Goal: Check status: Check status

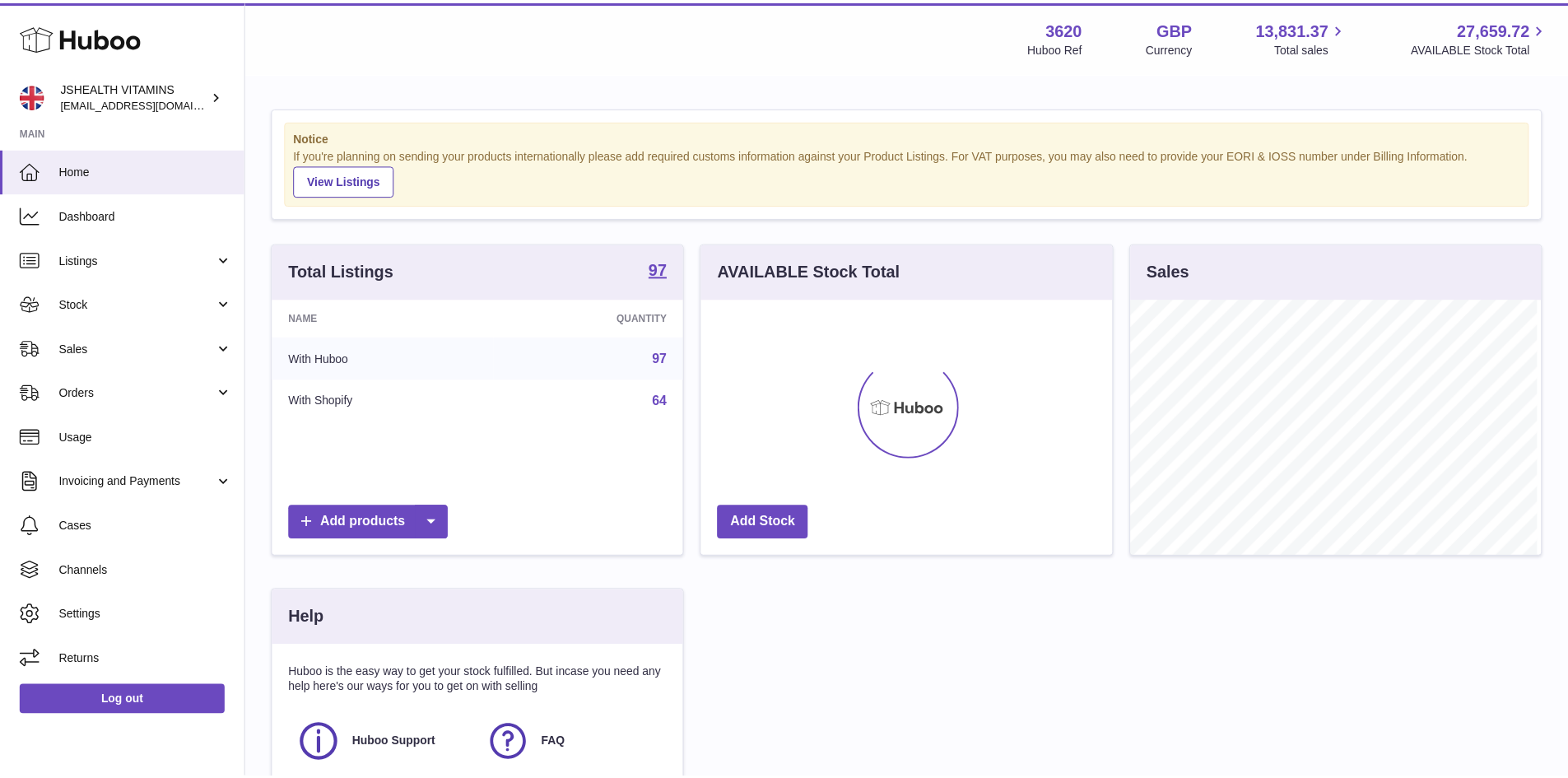
scroll to position [257, 415]
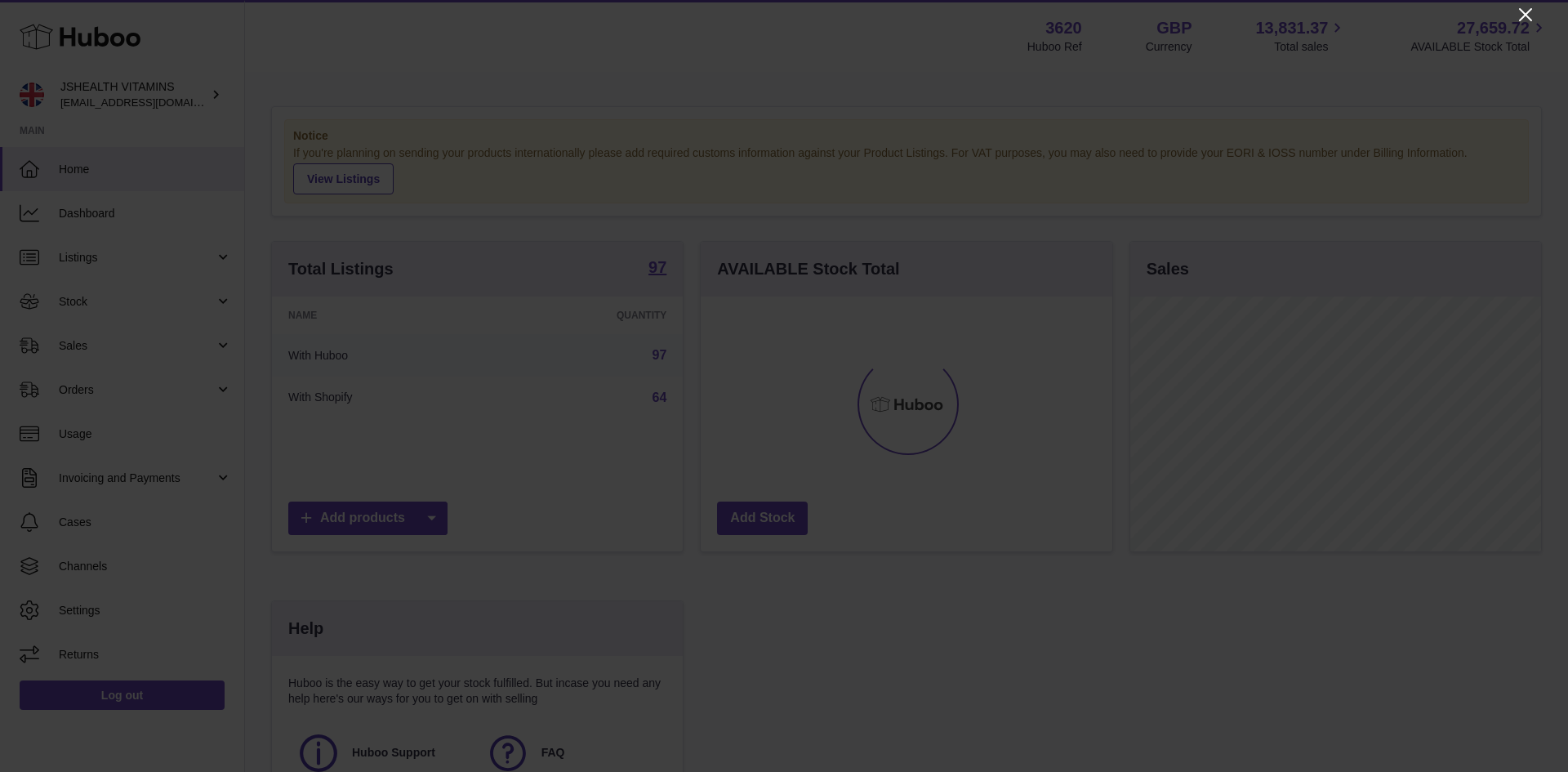
click at [1527, 16] on icon "Close" at bounding box center [1526, 15] width 13 height 13
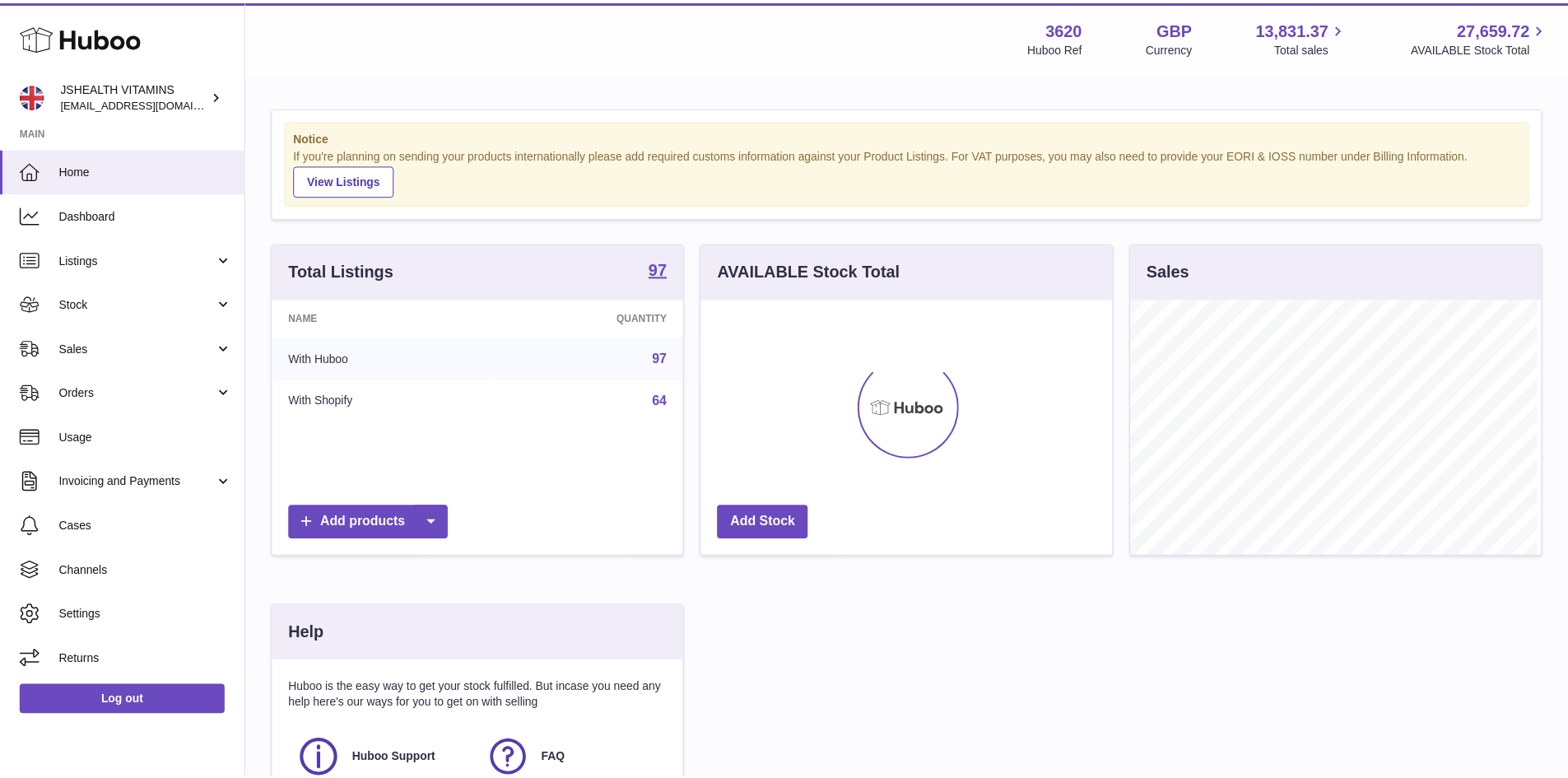
scroll to position [823133, 822685]
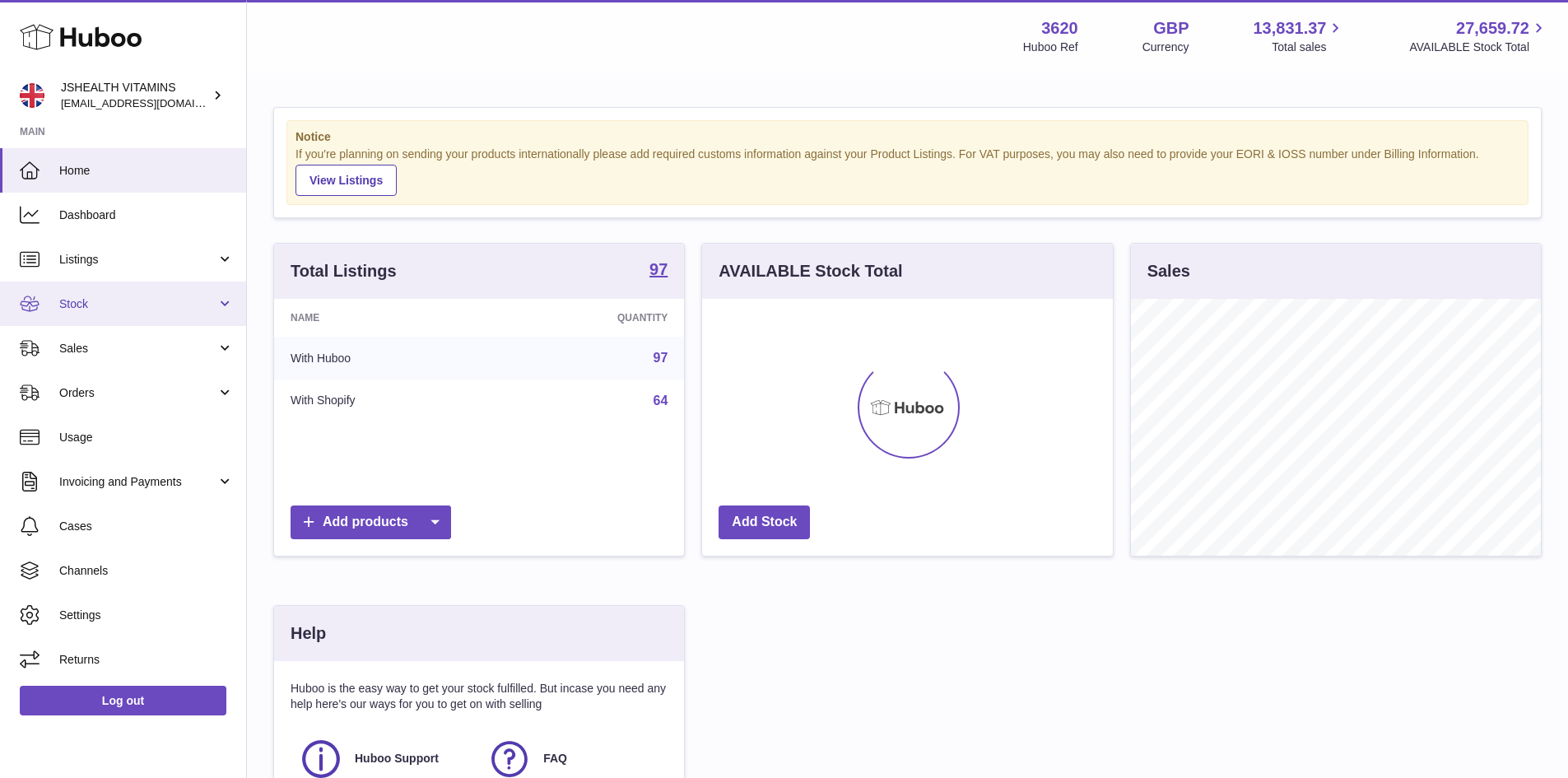
click at [127, 315] on link "Stock" at bounding box center [123, 303] width 246 height 44
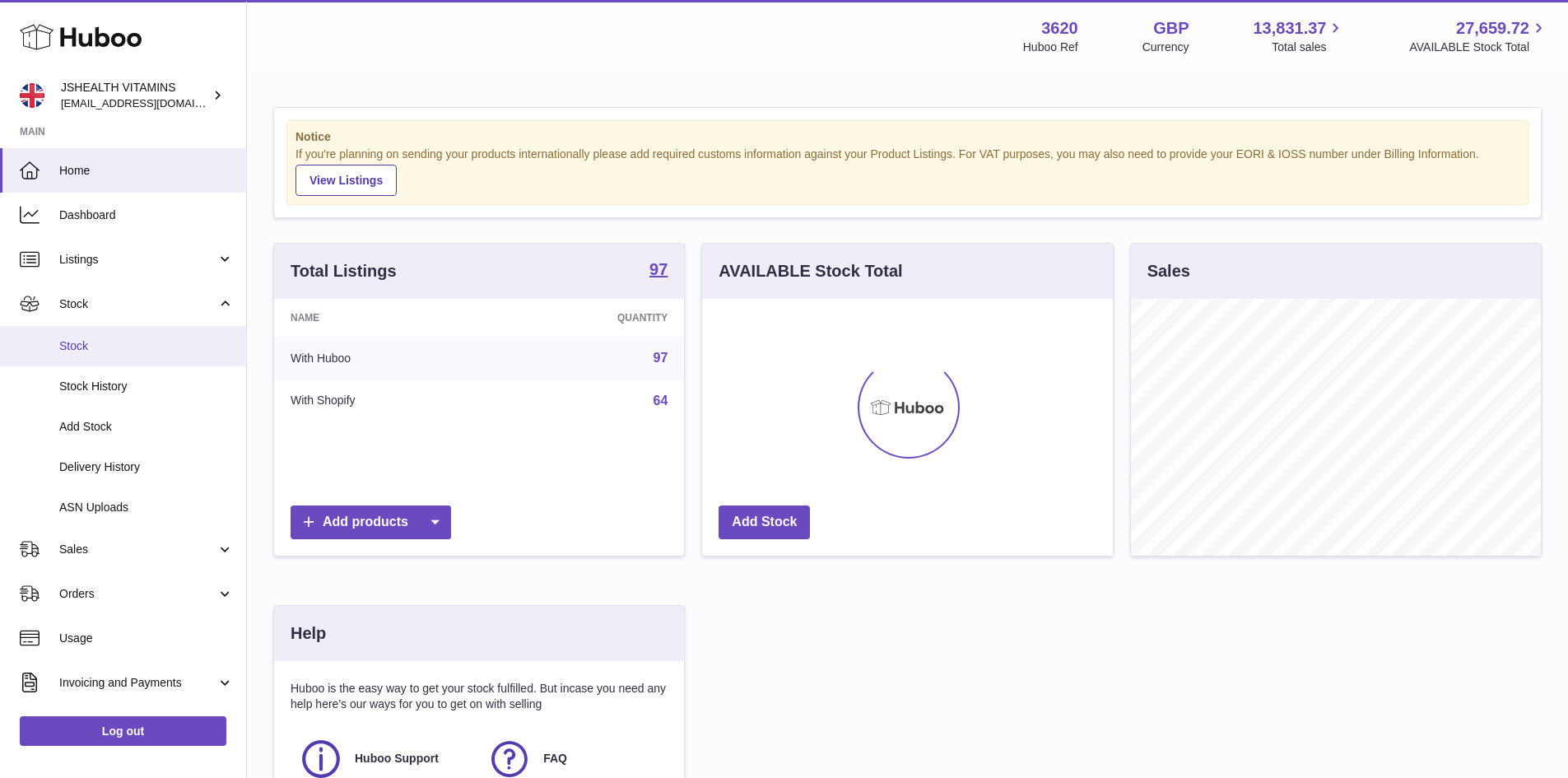
click at [134, 349] on span "Stock" at bounding box center [147, 346] width 174 height 16
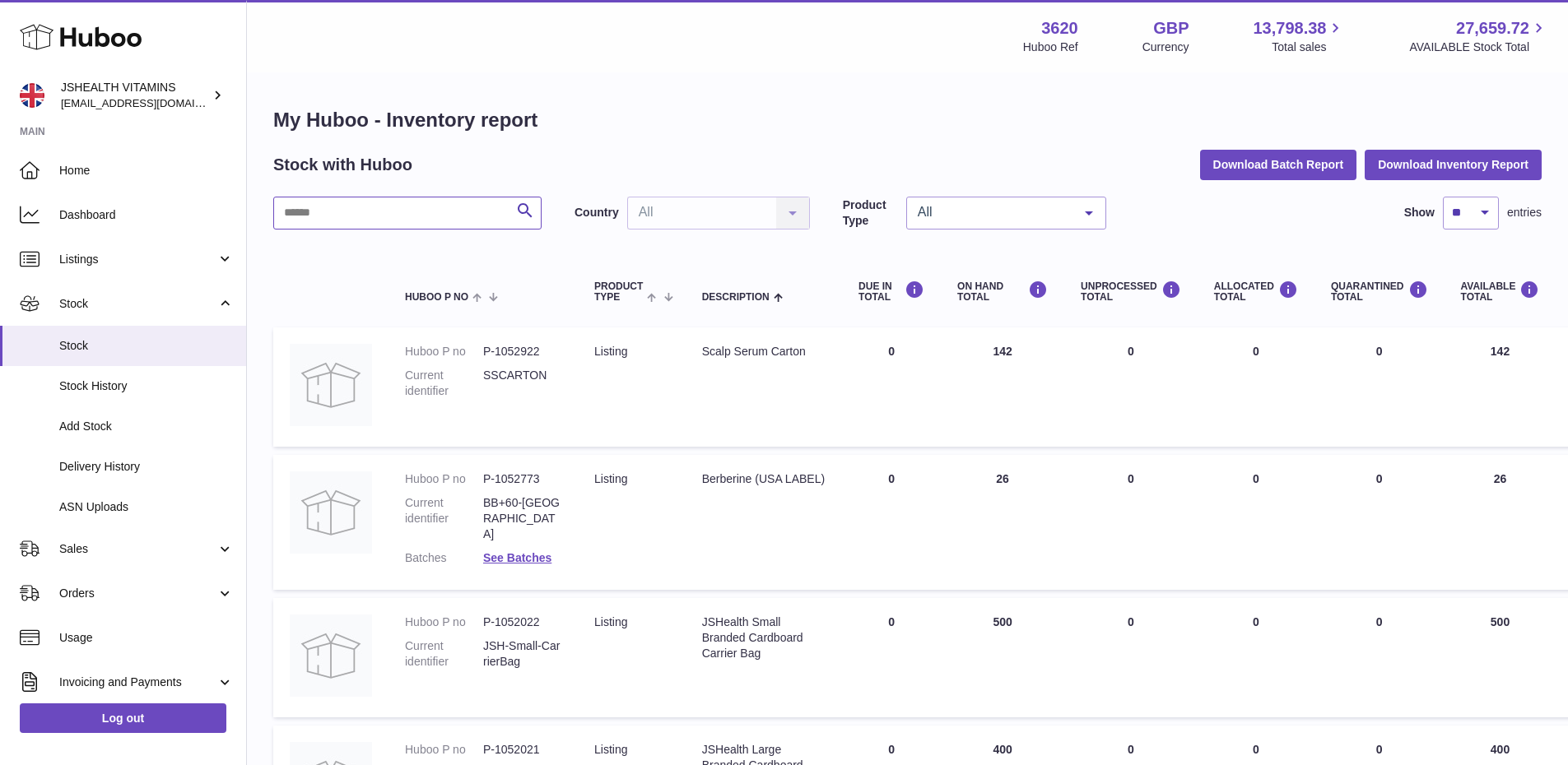
click at [414, 227] on input "text" at bounding box center [407, 213] width 269 height 33
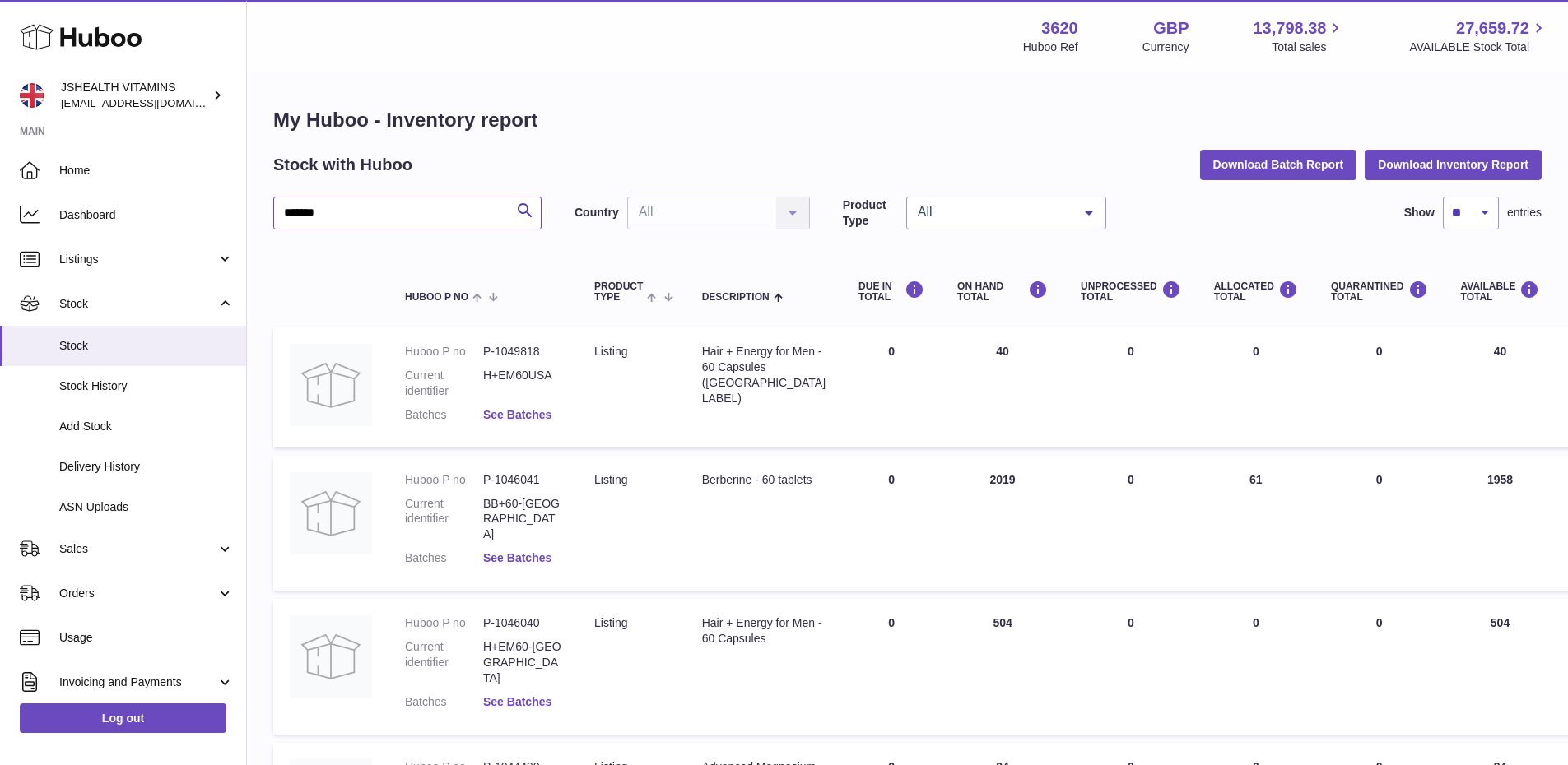
type input "*******"
